Goal: Transaction & Acquisition: Purchase product/service

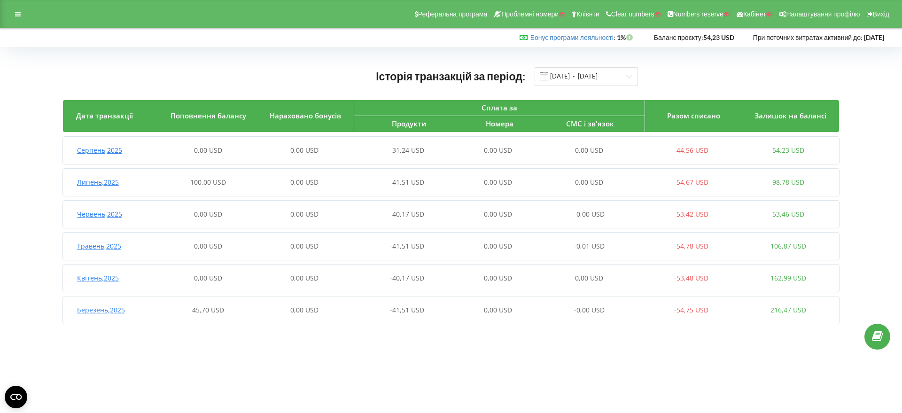
click at [108, 183] on span "Липень , 2025" at bounding box center [98, 182] width 42 height 9
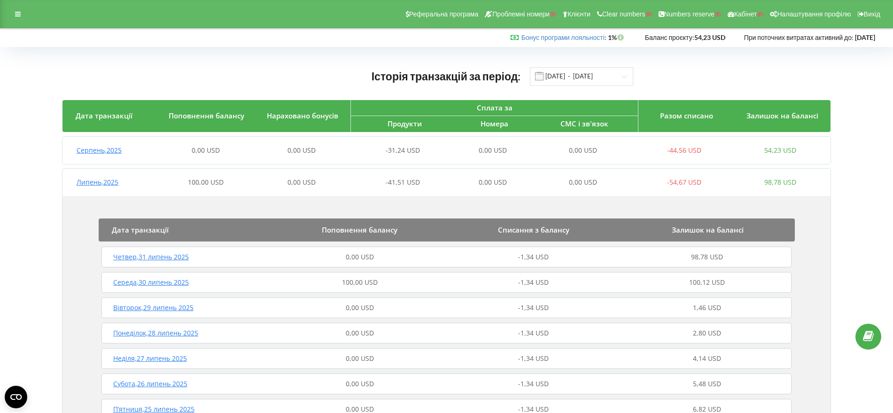
scroll to position [59, 0]
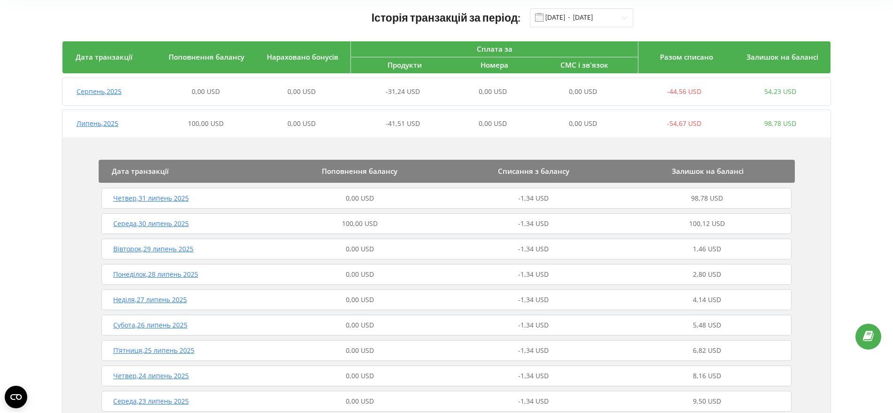
click at [185, 222] on span "Середа , 30 липень 2025" at bounding box center [151, 223] width 76 height 9
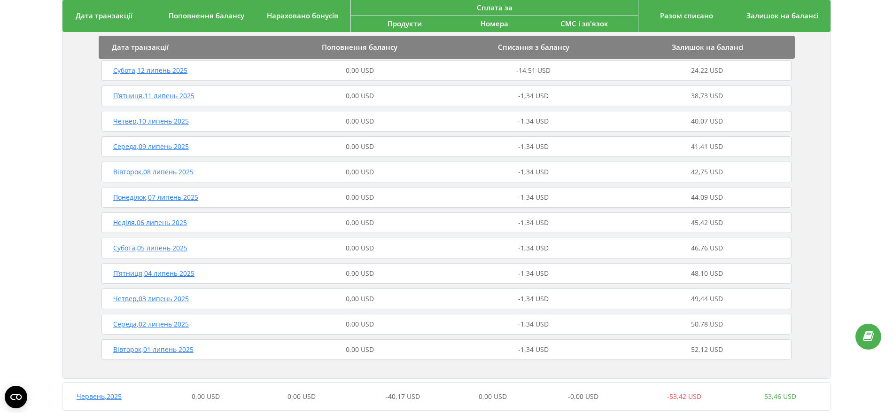
scroll to position [862, 0]
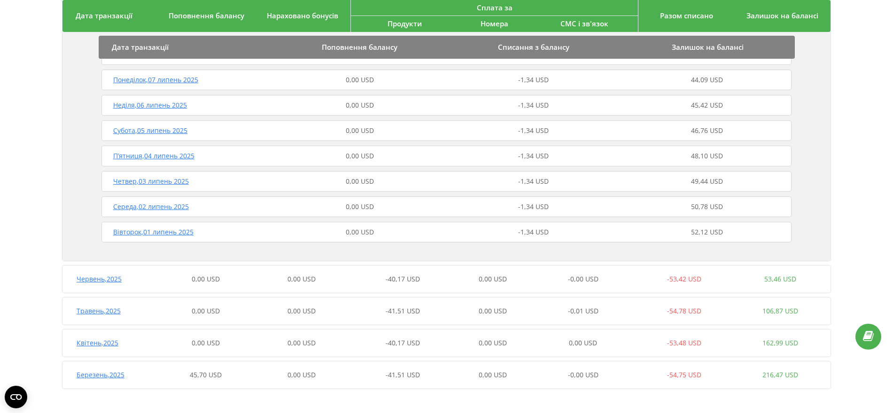
click at [115, 376] on span "Березень , 2025" at bounding box center [101, 374] width 48 height 9
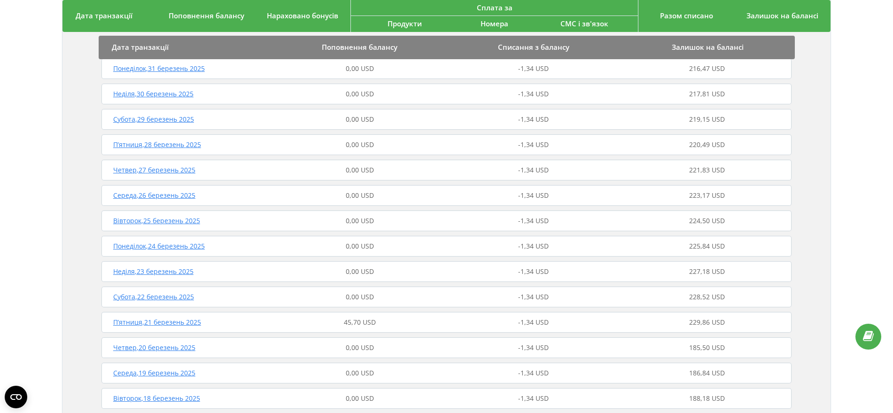
scroll to position [1361, 0]
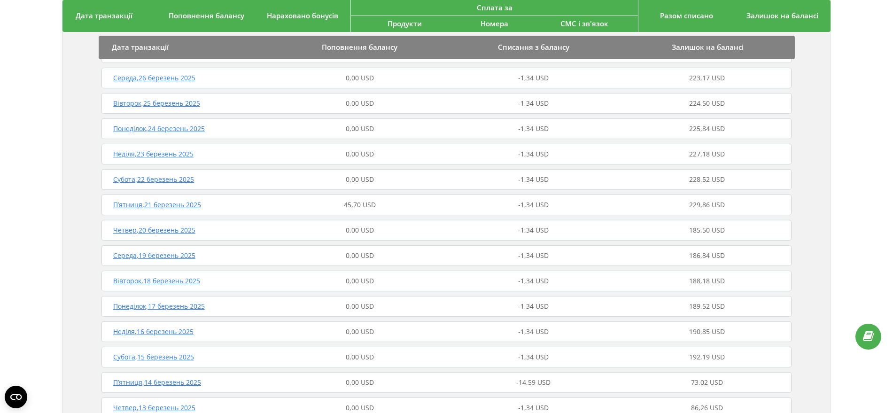
click at [160, 207] on span "П’ятниця , 21 березень 2025" at bounding box center [157, 204] width 88 height 9
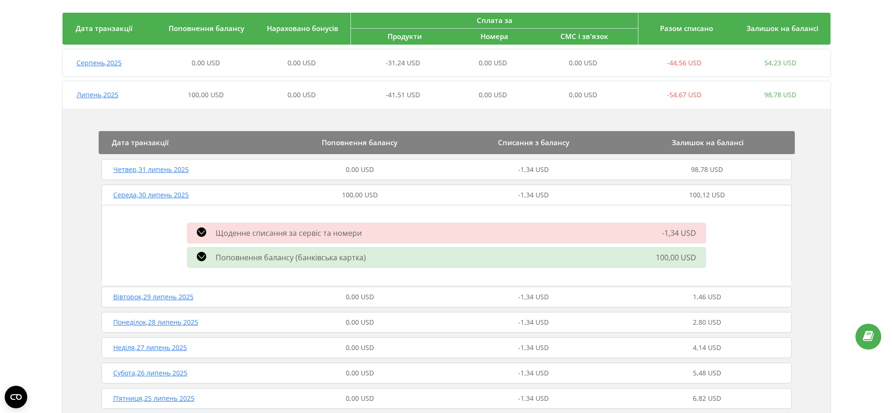
scroll to position [0, 0]
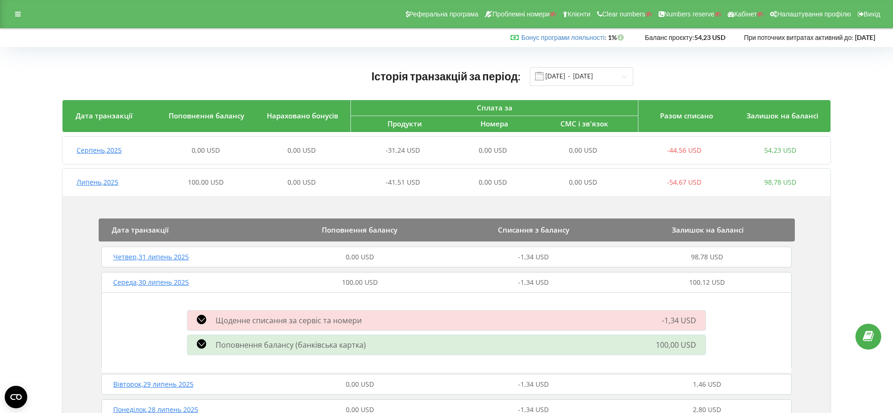
click at [95, 150] on span "Серпень , 2025" at bounding box center [99, 150] width 45 height 9
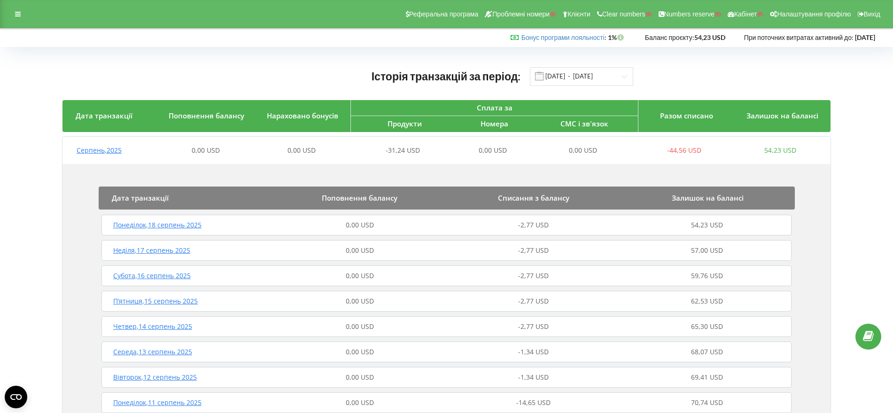
click at [188, 228] on span "Понеділок , 18 серпень 2025" at bounding box center [157, 224] width 88 height 9
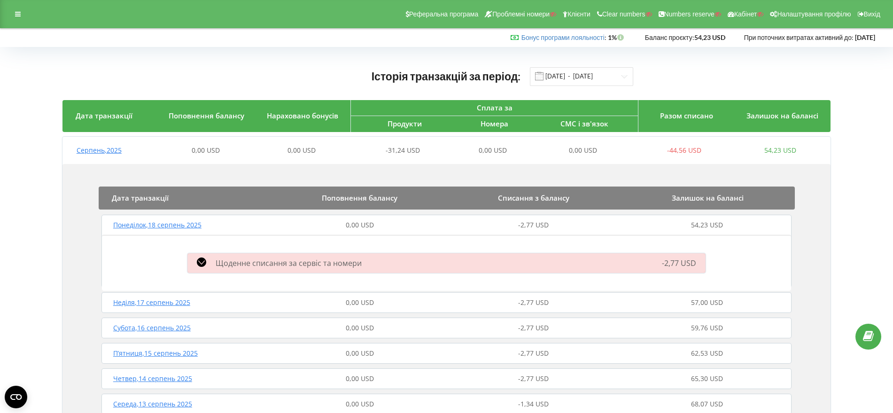
click at [203, 261] on icon at bounding box center [201, 261] width 9 height 9
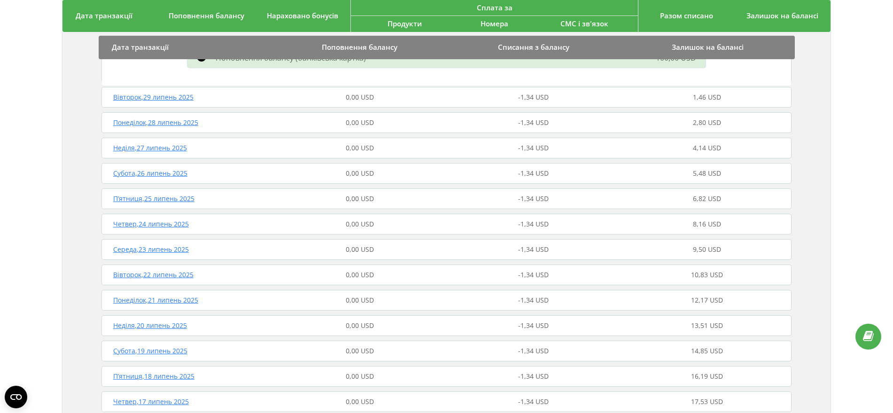
scroll to position [939, 0]
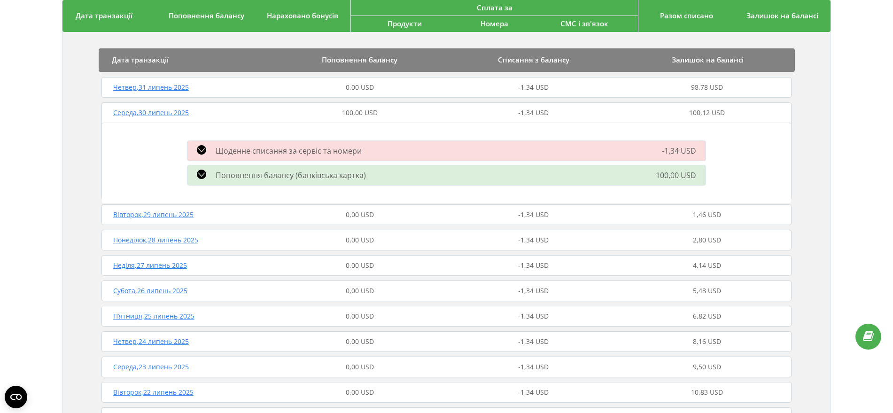
click at [202, 148] on icon at bounding box center [201, 149] width 9 height 9
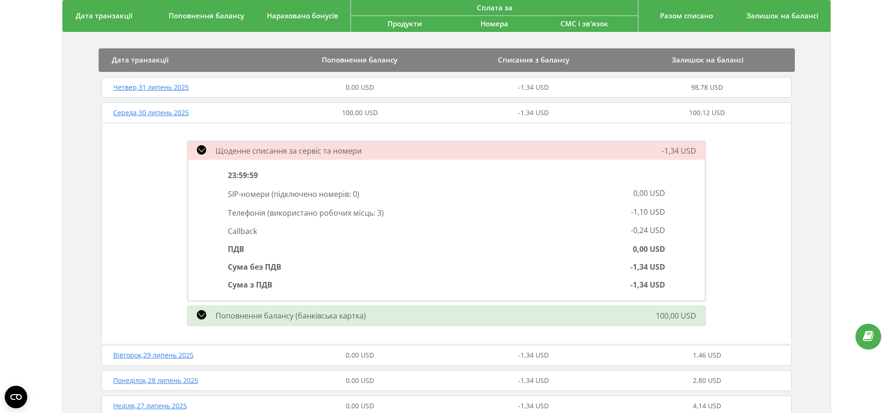
click at [173, 88] on span "Четвер , 31 липень 2025" at bounding box center [151, 87] width 76 height 9
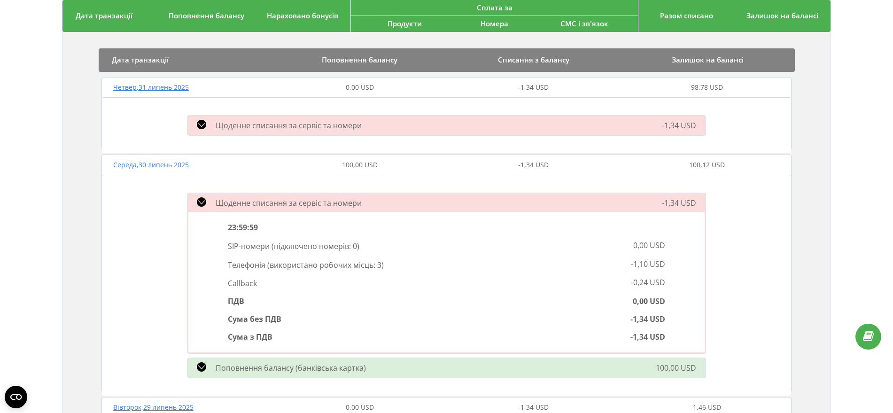
click at [203, 124] on icon at bounding box center [201, 124] width 9 height 9
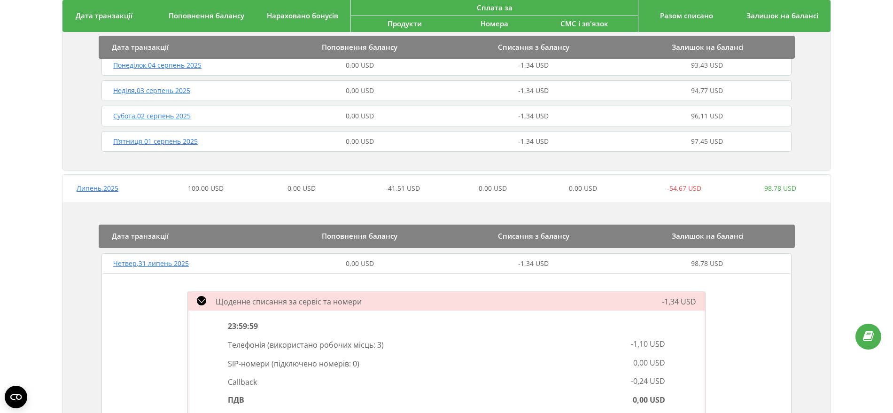
scroll to position [646, 0]
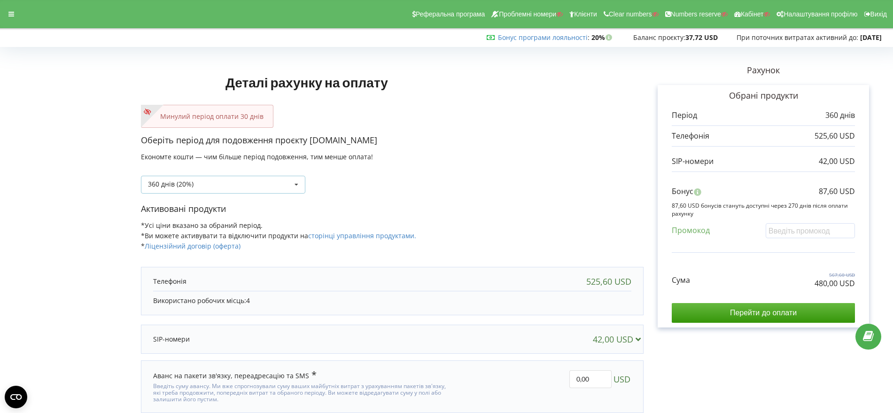
click at [297, 184] on icon at bounding box center [296, 184] width 14 height 17
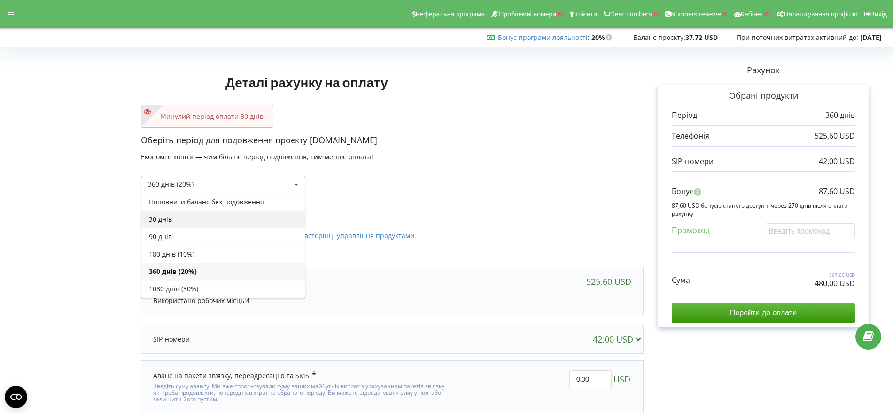
click at [266, 215] on div "30 днів" at bounding box center [222, 218] width 163 height 17
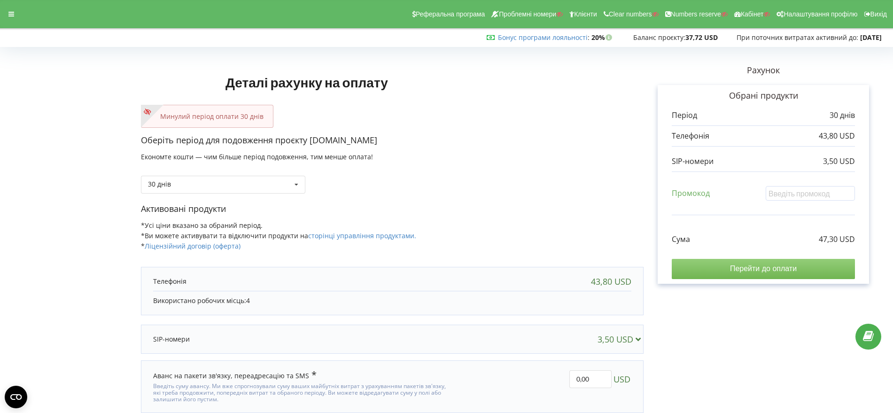
click at [777, 270] on input "Перейти до оплати" at bounding box center [763, 269] width 183 height 20
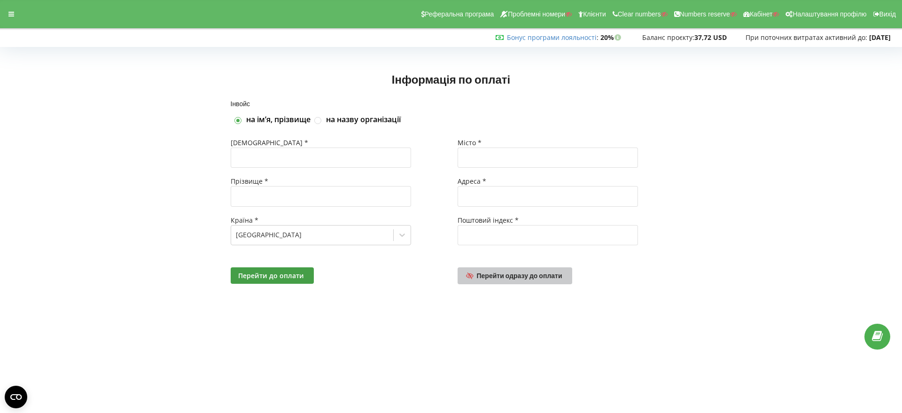
click at [515, 278] on span "Перейти одразу до оплати" at bounding box center [519, 276] width 85 height 8
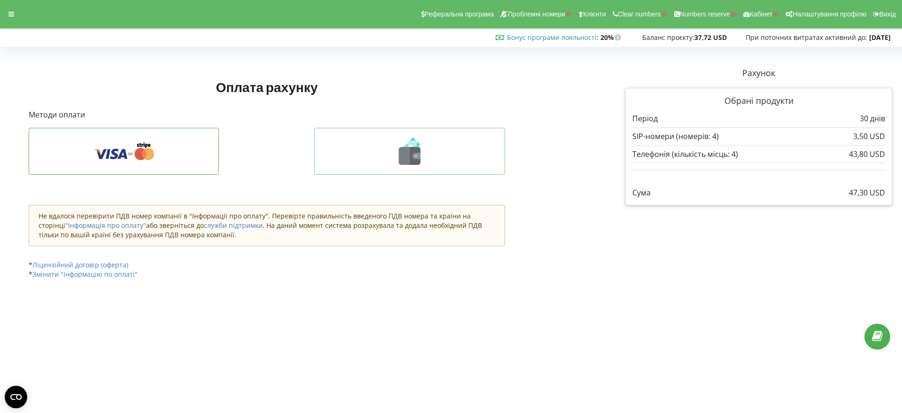
click at [412, 150] on icon at bounding box center [415, 156] width 11 height 18
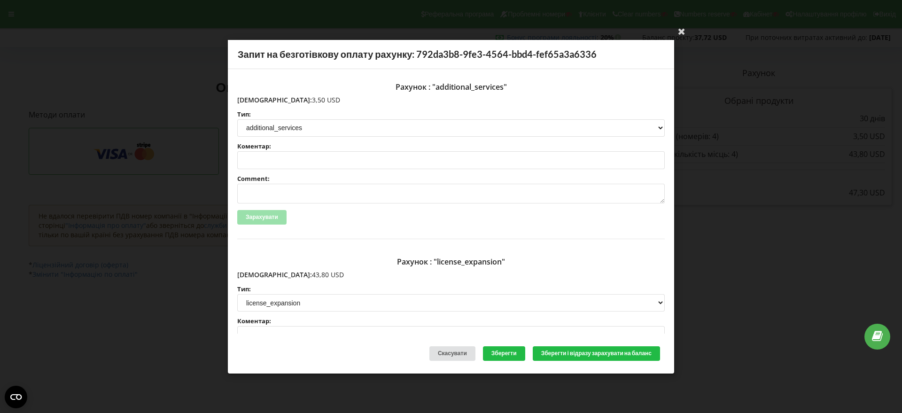
drag, startPoint x: 298, startPoint y: 100, endPoint x: 267, endPoint y: 101, distance: 30.5
click at [258, 100] on p "Сума: 3,50 USD" at bounding box center [450, 99] width 427 height 9
copy p "3,50 USD"
drag, startPoint x: 295, startPoint y: 273, endPoint x: 276, endPoint y: 274, distance: 18.8
click at [262, 274] on p "Сума: 43,80 USD" at bounding box center [450, 274] width 427 height 9
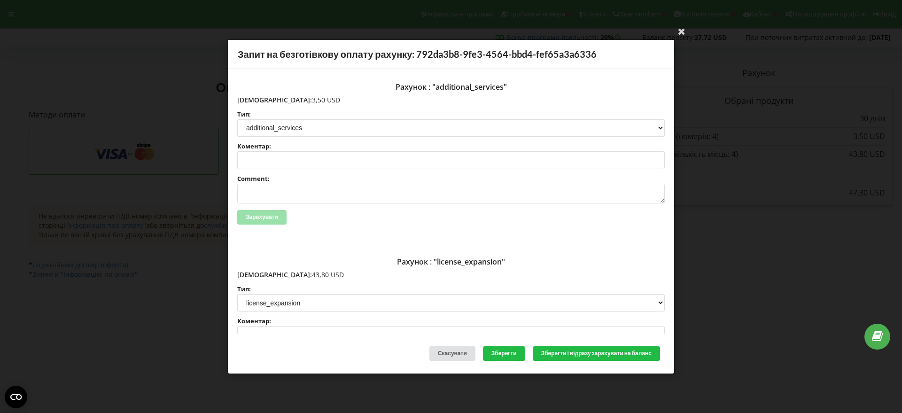
click at [320, 279] on p "Сума: 43,80 USD" at bounding box center [450, 274] width 427 height 9
drag, startPoint x: 302, startPoint y: 274, endPoint x: 257, endPoint y: 277, distance: 44.7
click at [257, 277] on p "Сума: 43,80 USD" at bounding box center [450, 274] width 427 height 9
copy p "43,80 USD"
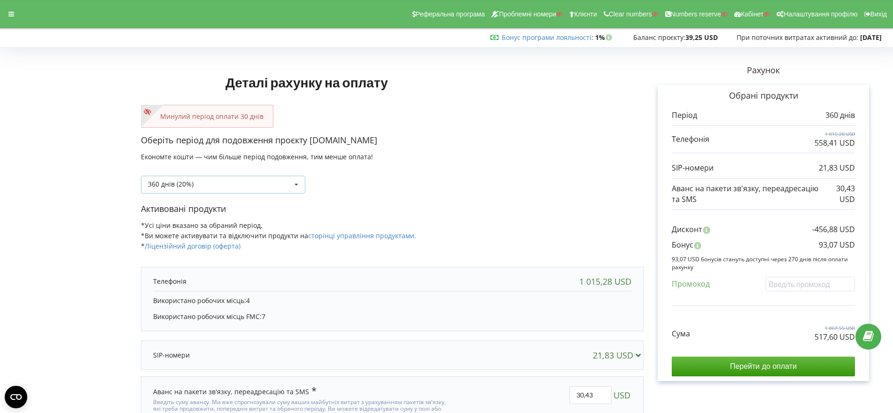
click at [299, 184] on icon at bounding box center [296, 184] width 14 height 17
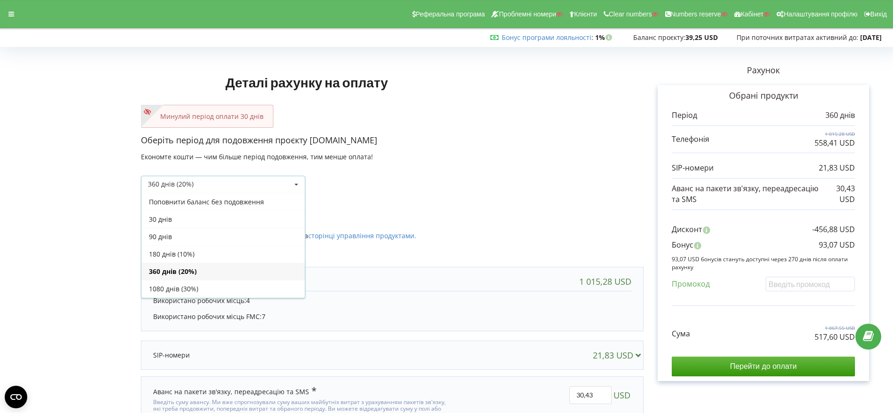
click at [275, 224] on div "30 днів" at bounding box center [222, 218] width 163 height 17
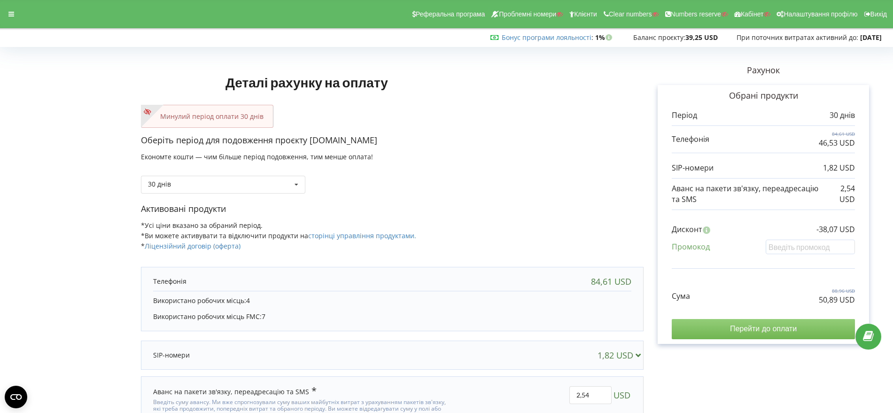
click at [799, 325] on input "Перейти до оплати" at bounding box center [763, 329] width 183 height 20
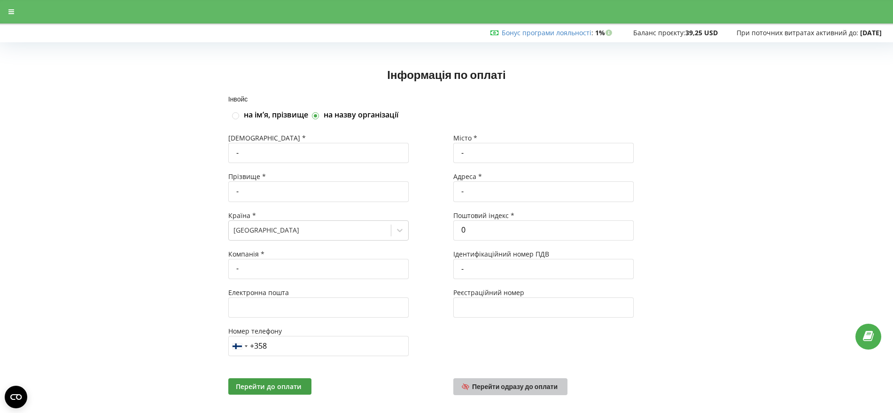
click at [524, 386] on span "Перейти одразу до оплати" at bounding box center [514, 386] width 85 height 8
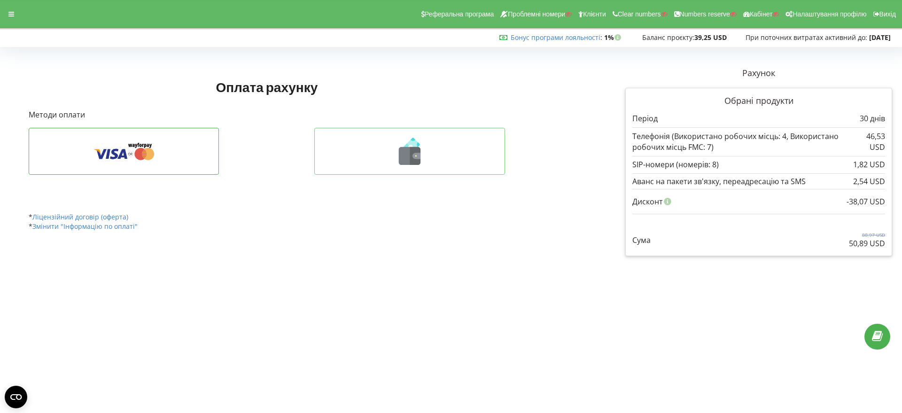
click at [409, 156] on icon at bounding box center [410, 156] width 22 height 18
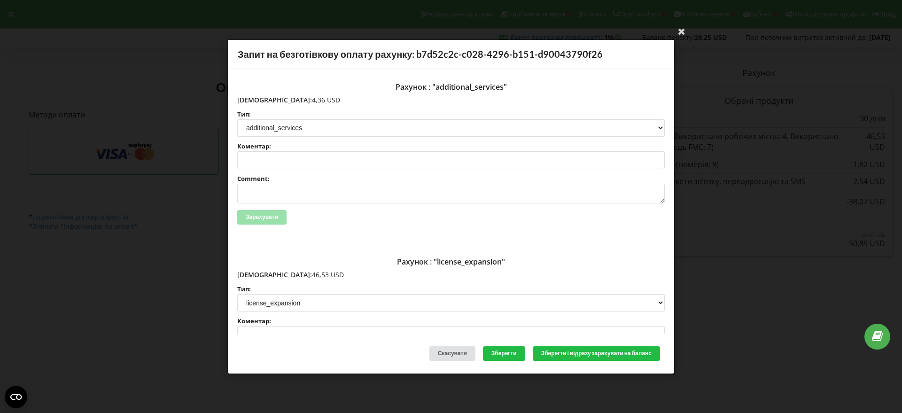
drag, startPoint x: 298, startPoint y: 99, endPoint x: 257, endPoint y: 100, distance: 40.9
click at [257, 100] on p "[DEMOGRAPHIC_DATA]: 4,36 USD" at bounding box center [450, 99] width 427 height 9
copy p "4,36 USD"
drag, startPoint x: 298, startPoint y: 274, endPoint x: 266, endPoint y: 276, distance: 32.4
click at [258, 274] on p "[DEMOGRAPHIC_DATA]: 46,53 USD" at bounding box center [450, 274] width 427 height 9
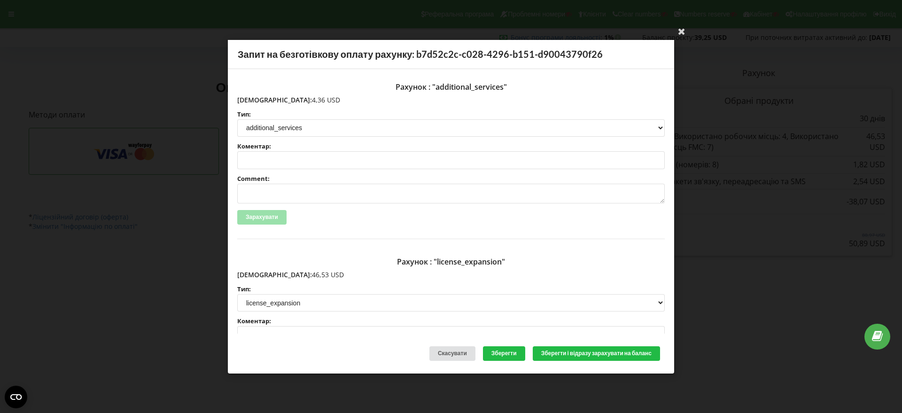
copy p "46,53 USD"
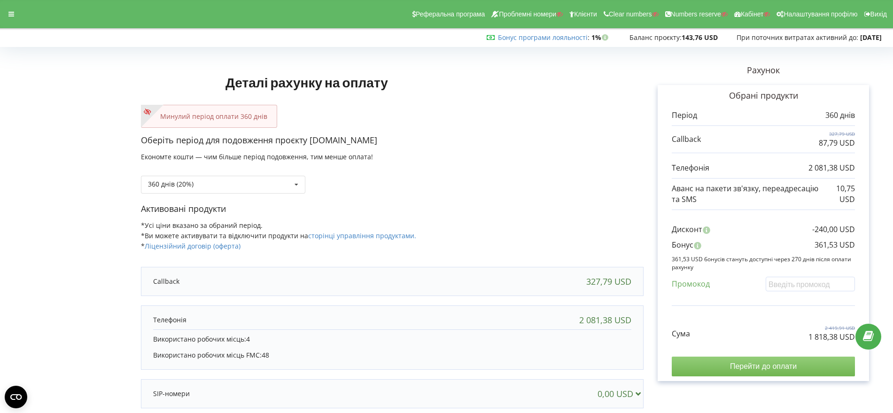
click at [779, 366] on input "Перейти до оплати" at bounding box center [763, 367] width 183 height 20
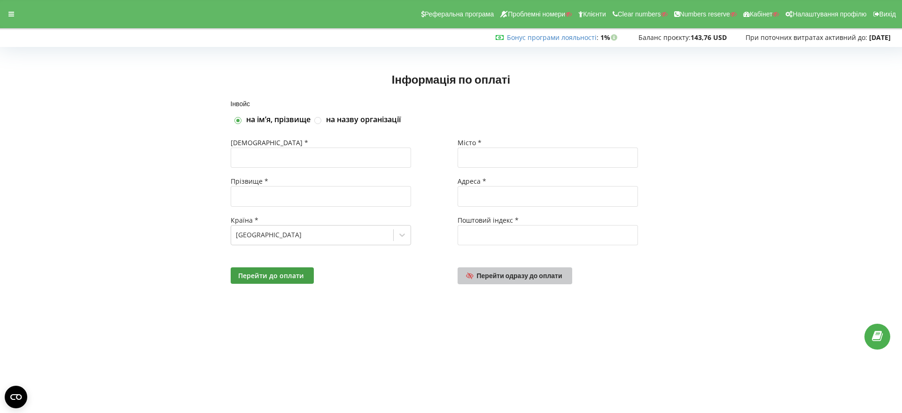
click at [519, 274] on span "Перейти одразу до оплати" at bounding box center [519, 276] width 85 height 8
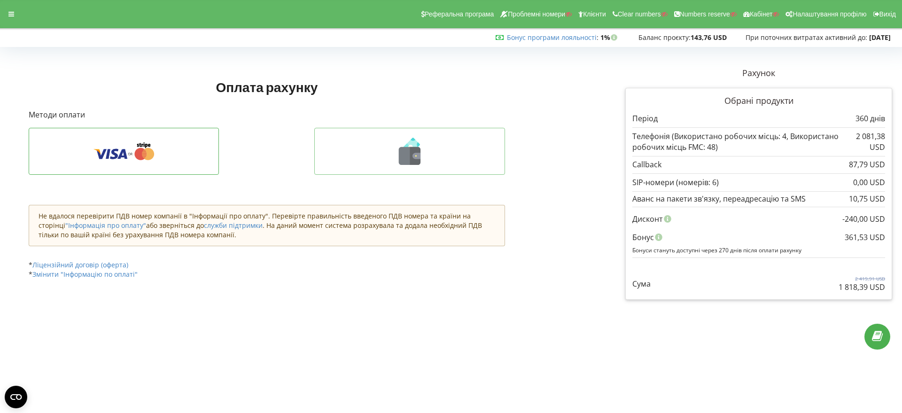
click at [409, 158] on icon at bounding box center [410, 156] width 22 height 18
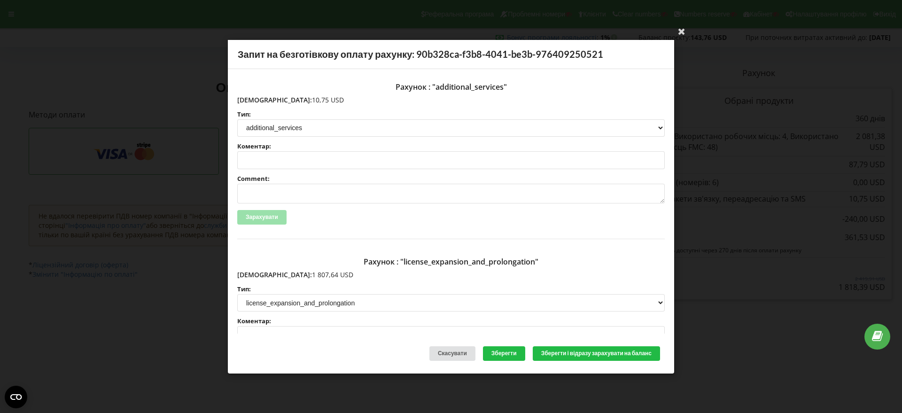
drag, startPoint x: 299, startPoint y: 98, endPoint x: 276, endPoint y: 101, distance: 23.7
click at [258, 99] on p "Сума: 10,75 USD" at bounding box center [450, 99] width 427 height 9
copy p "10,75 USD"
drag, startPoint x: 314, startPoint y: 274, endPoint x: 261, endPoint y: 273, distance: 52.6
click at [259, 273] on p "Сума: 1 807,64 USD" at bounding box center [450, 274] width 427 height 9
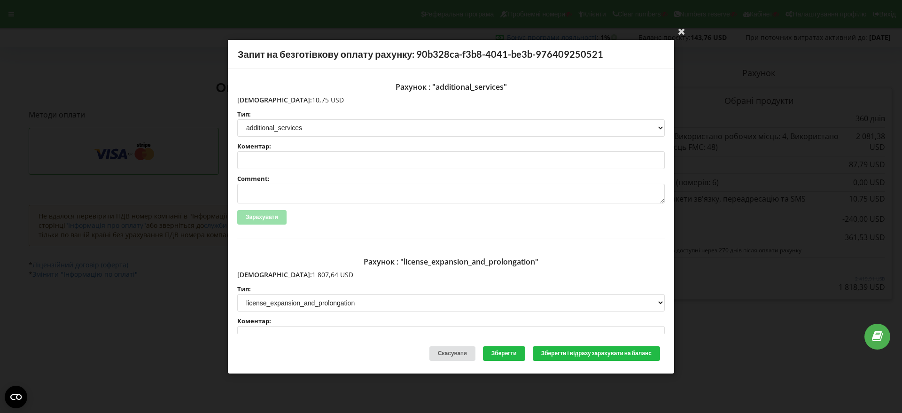
copy p "1 807,64 USD"
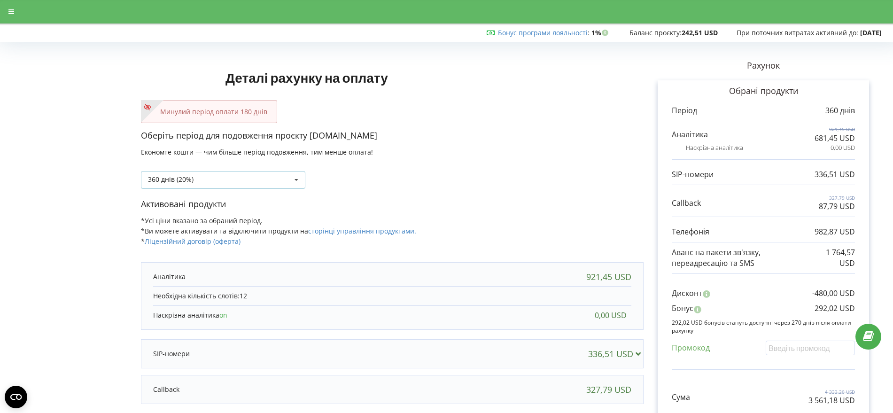
click at [296, 179] on icon at bounding box center [296, 179] width 14 height 17
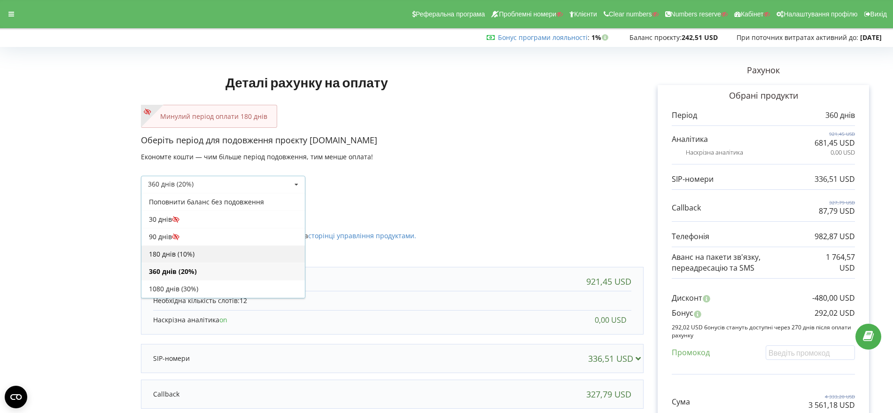
click at [221, 256] on div "180 днів (10%)" at bounding box center [222, 253] width 163 height 17
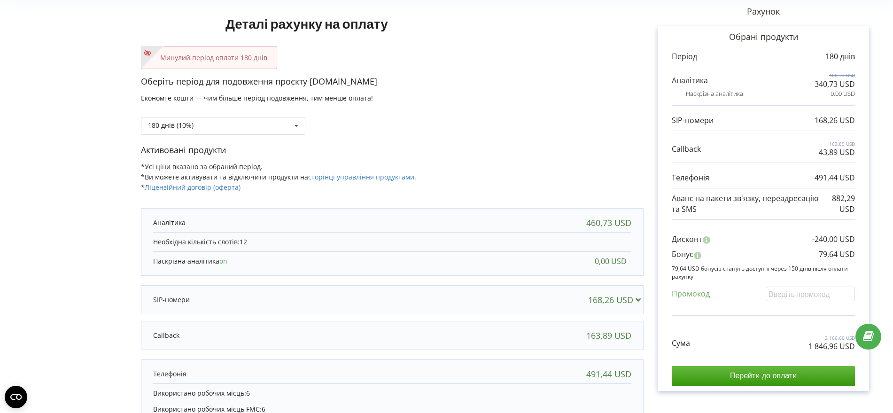
scroll to position [117, 0]
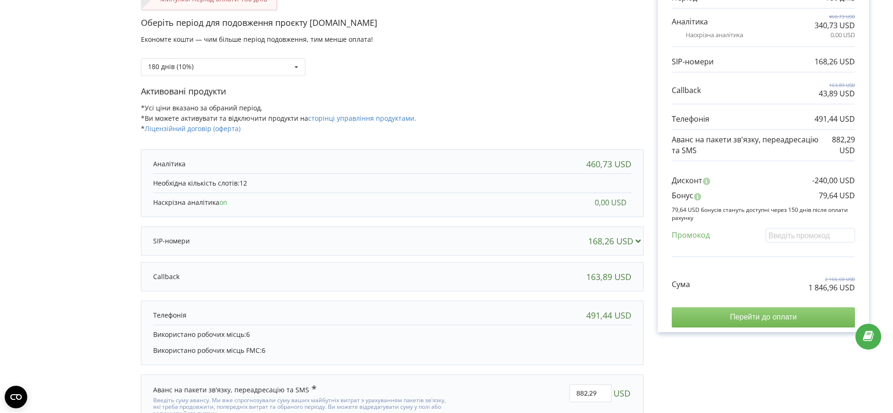
click at [780, 315] on input "Перейти до оплати" at bounding box center [763, 317] width 183 height 20
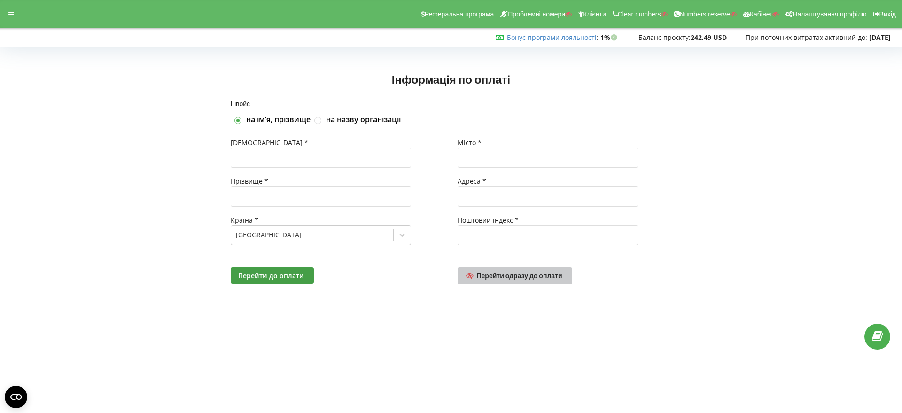
click at [520, 273] on span "Перейти одразу до оплати" at bounding box center [519, 276] width 85 height 8
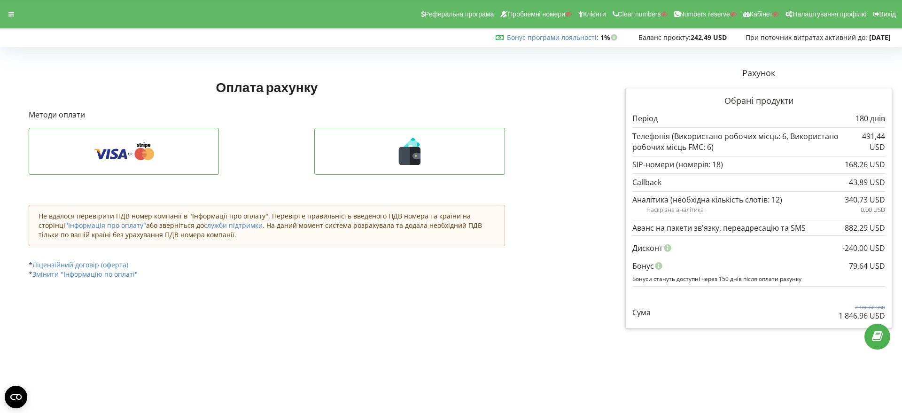
click at [405, 157] on icon at bounding box center [410, 156] width 22 height 18
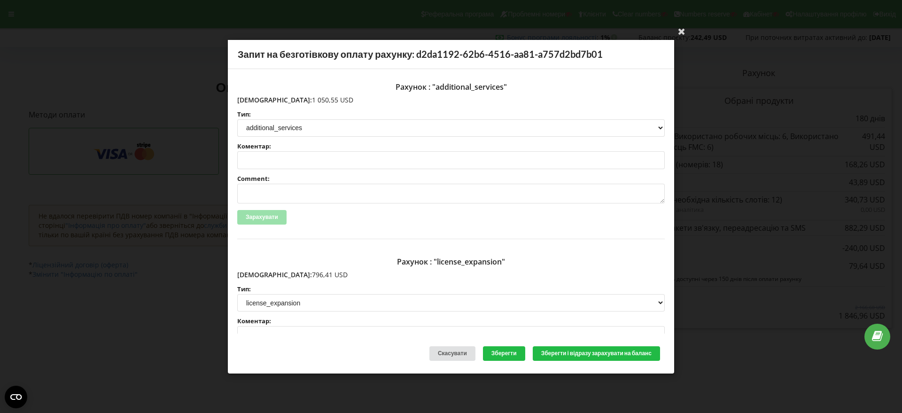
drag, startPoint x: 307, startPoint y: 100, endPoint x: 264, endPoint y: 100, distance: 42.7
click at [257, 100] on p "Сума: 1 050,55 USD" at bounding box center [450, 99] width 427 height 9
copy p "1 050,55 USD"
drag, startPoint x: 301, startPoint y: 275, endPoint x: 258, endPoint y: 274, distance: 42.3
click at [258, 274] on p "Сума: 796,41 USD" at bounding box center [450, 274] width 427 height 9
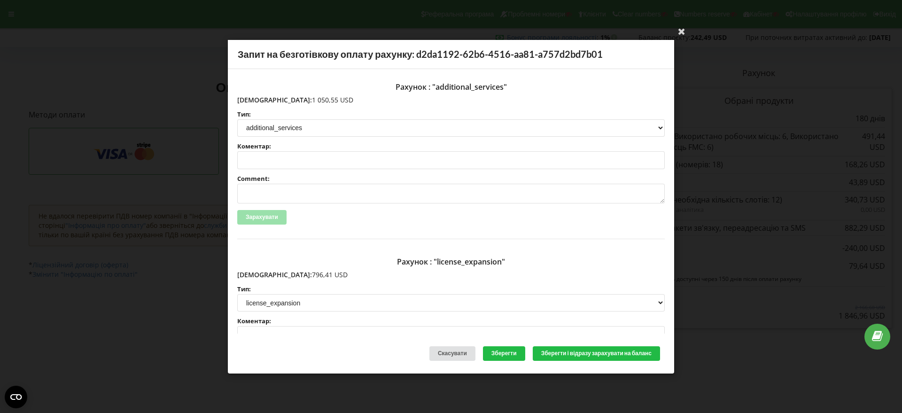
copy p "796,41 USD"
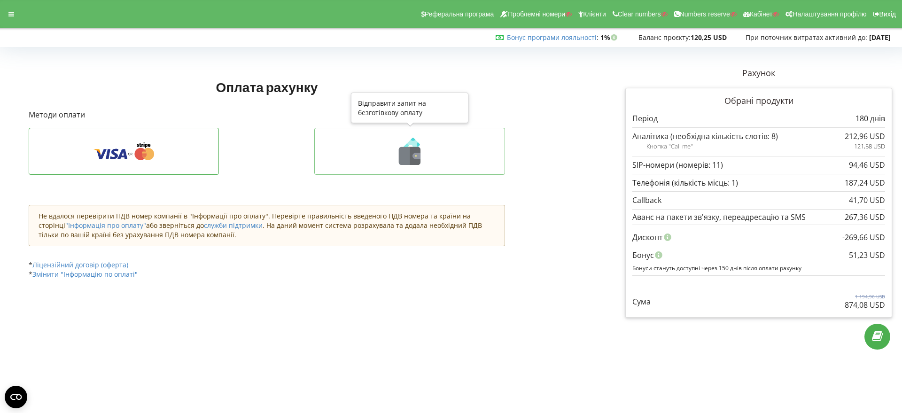
click at [404, 157] on icon at bounding box center [410, 156] width 22 height 18
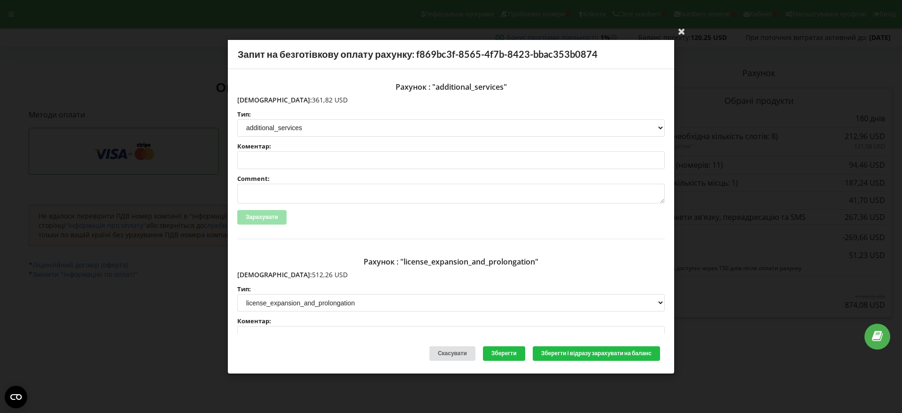
drag, startPoint x: 294, startPoint y: 100, endPoint x: 257, endPoint y: 98, distance: 36.7
click at [257, 98] on p "[DEMOGRAPHIC_DATA]: 361,82 USD" at bounding box center [450, 99] width 427 height 9
copy p "361,82 USD"
drag, startPoint x: 301, startPoint y: 272, endPoint x: 259, endPoint y: 274, distance: 42.3
click at [259, 274] on p "[DEMOGRAPHIC_DATA]: 512,26 USD" at bounding box center [450, 274] width 427 height 9
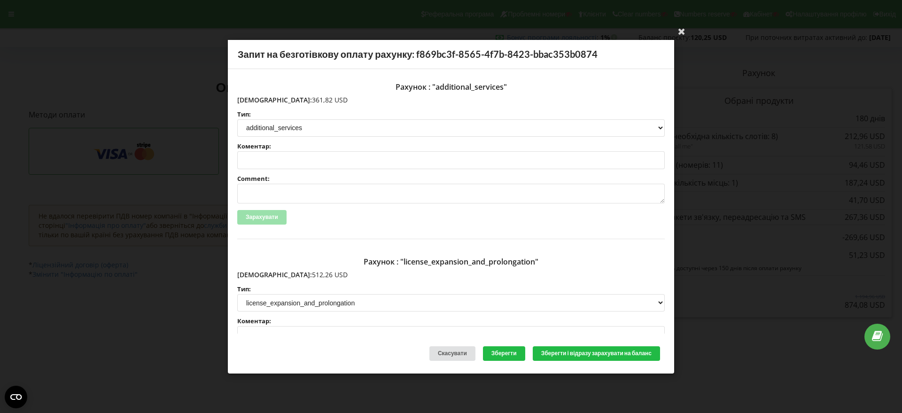
copy p "512,26 USD"
